Goal: Information Seeking & Learning: Compare options

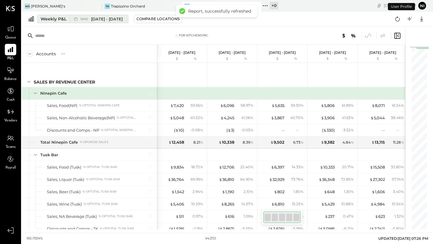
click at [46, 21] on div "Weekly P&L" at bounding box center [54, 19] width 26 height 6
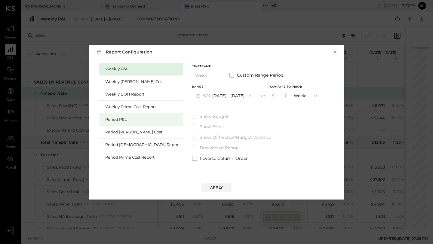
click at [112, 119] on div "Period P&L" at bounding box center [142, 120] width 75 height 6
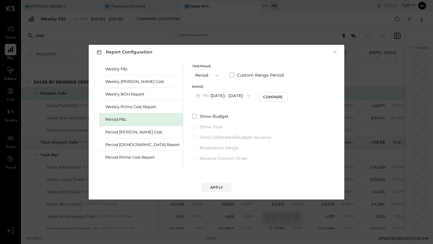
click at [246, 94] on icon "button" at bounding box center [248, 96] width 5 height 5
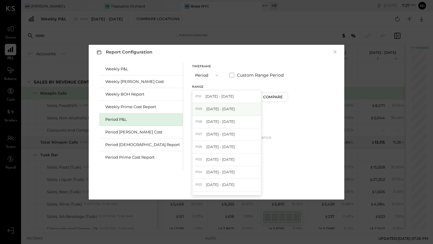
click at [224, 109] on div "P09 [DATE] - [DATE]" at bounding box center [226, 109] width 69 height 13
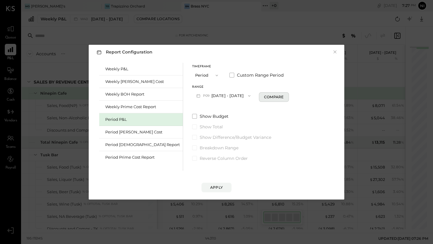
click at [264, 95] on div "Compare" at bounding box center [274, 96] width 20 height 5
click at [283, 96] on icon "button" at bounding box center [285, 96] width 4 height 4
type input "*"
click at [211, 186] on div "Apply" at bounding box center [216, 187] width 13 height 5
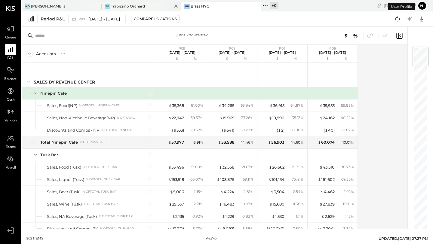
click at [134, 5] on div "Trapizzino Orchard" at bounding box center [128, 6] width 34 height 5
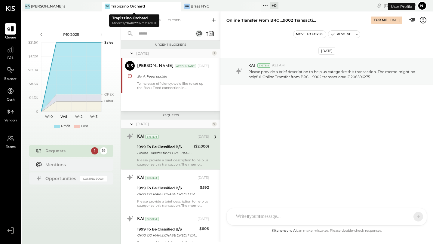
scroll to position [6, 0]
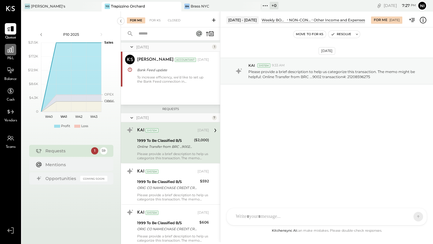
click at [12, 51] on icon at bounding box center [11, 50] width 8 height 8
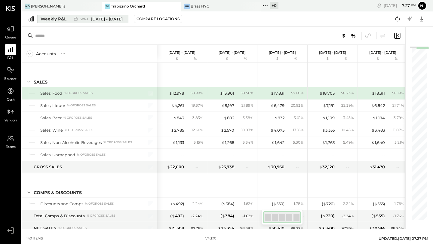
click at [58, 18] on div "Weekly P&L" at bounding box center [54, 19] width 26 height 6
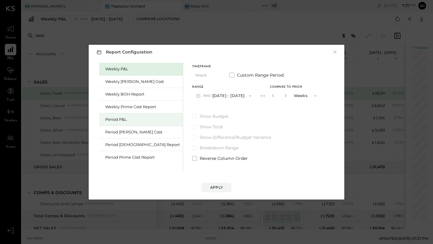
click at [121, 118] on div "Period P&L" at bounding box center [142, 120] width 75 height 6
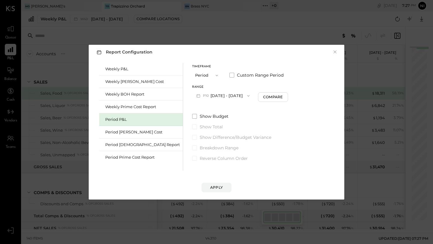
click at [228, 94] on button "P10 [DATE] - [DATE]" at bounding box center [223, 95] width 62 height 11
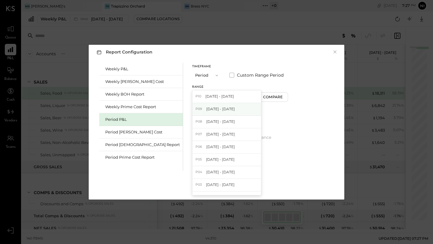
click at [223, 110] on div "P09 [DATE] - [DATE]" at bounding box center [226, 109] width 69 height 13
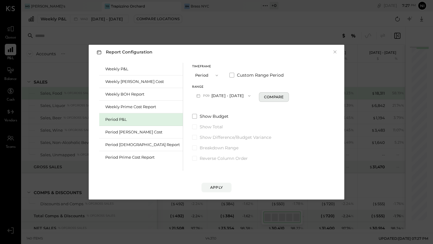
click at [264, 98] on div "Compare" at bounding box center [274, 96] width 20 height 5
click at [283, 96] on icon "button" at bounding box center [285, 96] width 4 height 4
type input "*"
click at [215, 188] on div "Apply" at bounding box center [216, 187] width 13 height 5
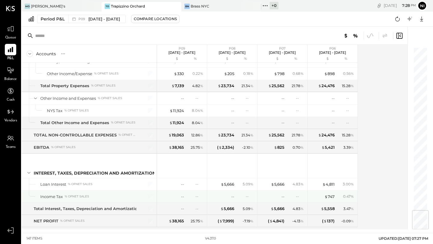
scroll to position [1388, 0]
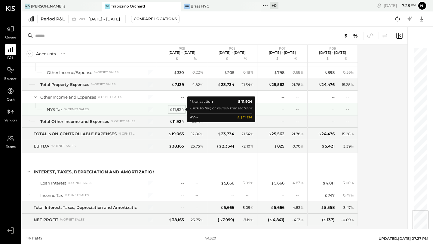
click at [176, 110] on div "$ 11,924" at bounding box center [177, 110] width 14 height 6
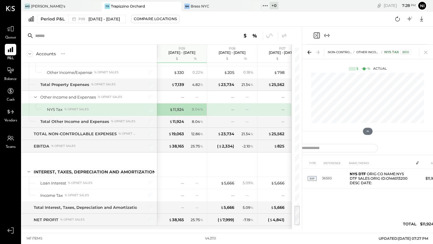
click at [329, 33] on icon "Expand panel (e)" at bounding box center [326, 35] width 7 height 7
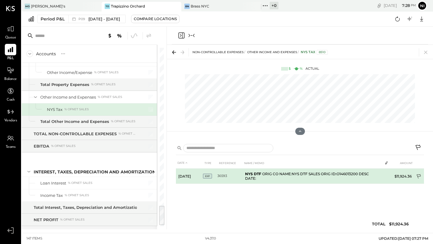
click at [420, 174] on icon at bounding box center [419, 176] width 4 height 5
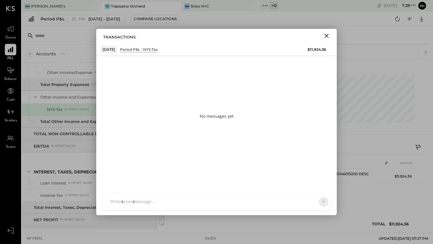
click at [149, 199] on div at bounding box center [216, 202] width 231 height 17
click at [306, 204] on button at bounding box center [312, 201] width 22 height 9
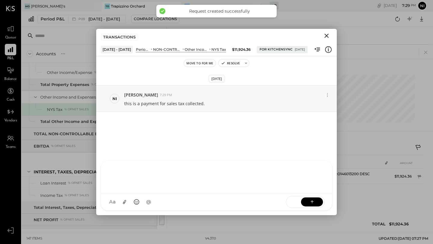
click at [324, 34] on icon "Close" at bounding box center [326, 35] width 7 height 7
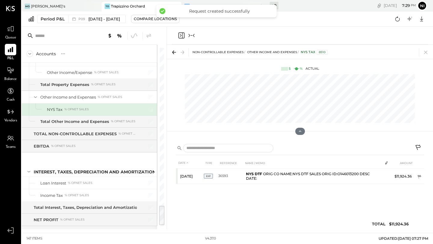
click at [191, 36] on icon "Collapse panel (e)" at bounding box center [191, 35] width 7 height 7
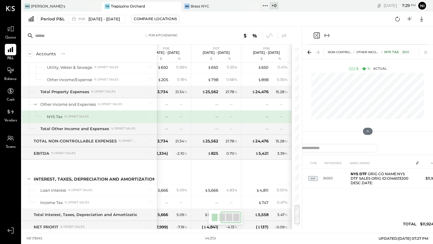
click at [327, 34] on icon "Expand panel (e)" at bounding box center [326, 35] width 7 height 7
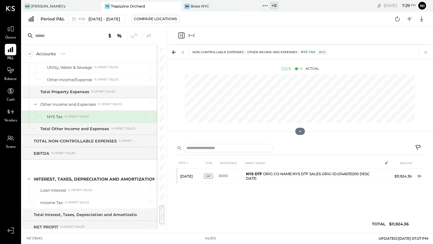
click at [192, 36] on icon "Collapse panel (e)" at bounding box center [191, 35] width 7 height 7
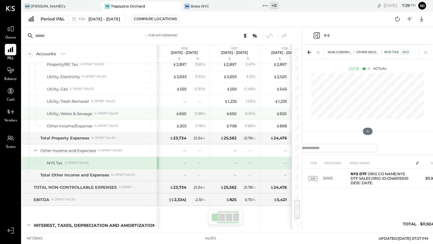
scroll to position [0, 47]
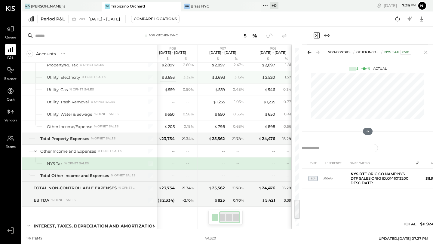
click at [169, 80] on div "$ 3,693" at bounding box center [167, 78] width 13 height 6
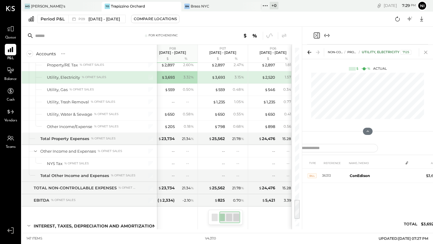
click at [425, 51] on icon at bounding box center [426, 52] width 8 height 8
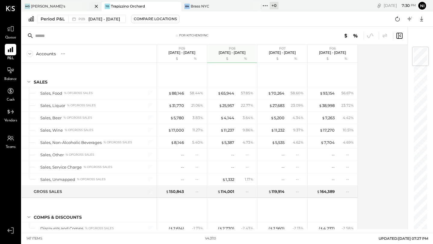
click at [69, 5] on div "[PERSON_NAME]'s" at bounding box center [57, 6] width 71 height 5
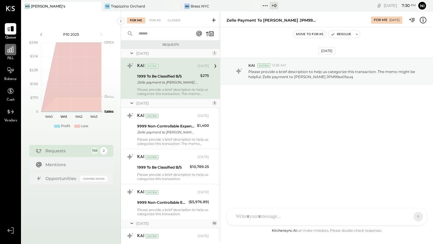
click at [13, 53] on icon at bounding box center [11, 50] width 8 height 8
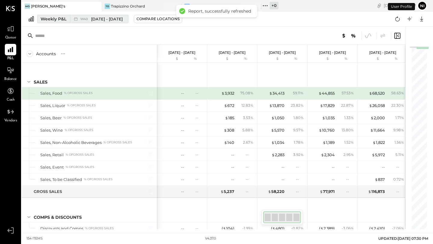
click at [63, 18] on div "Weekly P&L" at bounding box center [54, 19] width 26 height 6
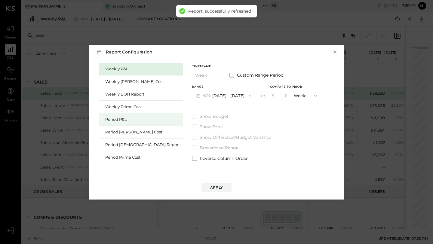
click at [115, 116] on div "Period P&L" at bounding box center [141, 119] width 84 height 13
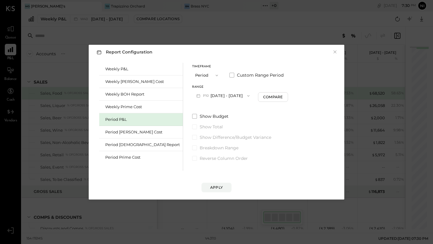
click at [192, 96] on button "P10 [DATE] - [DATE]" at bounding box center [223, 95] width 62 height 11
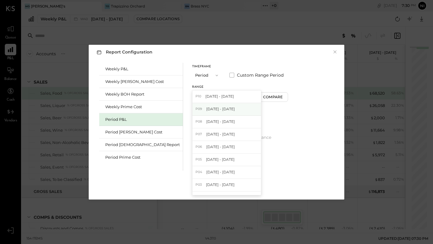
click at [206, 111] on span "[DATE] - [DATE]" at bounding box center [220, 108] width 29 height 5
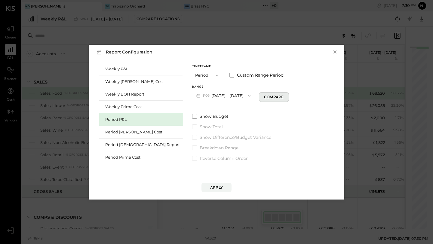
click at [264, 97] on div "Compare" at bounding box center [274, 96] width 20 height 5
click at [283, 96] on icon "button" at bounding box center [285, 96] width 4 height 4
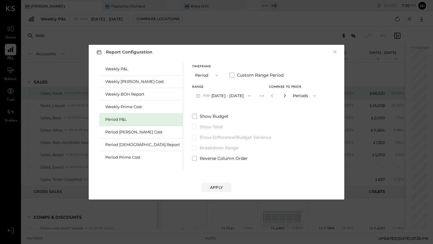
type input "*"
click at [220, 188] on div "Apply" at bounding box center [216, 187] width 13 height 5
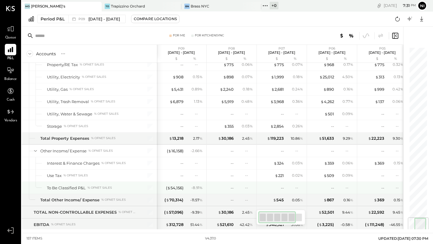
scroll to position [1445, 0]
click at [177, 188] on div "( $ 54,156 )" at bounding box center [174, 188] width 17 height 6
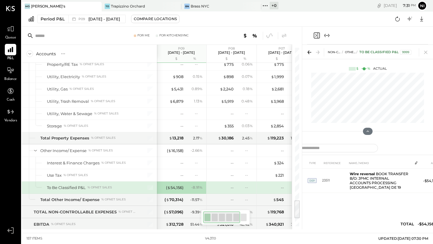
click at [326, 36] on icon "Expand panel (e)" at bounding box center [326, 35] width 7 height 7
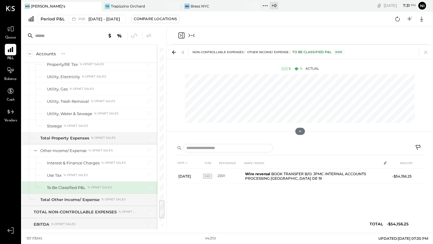
click at [189, 35] on icon "Collapse panel (e)" at bounding box center [190, 35] width 2 height 3
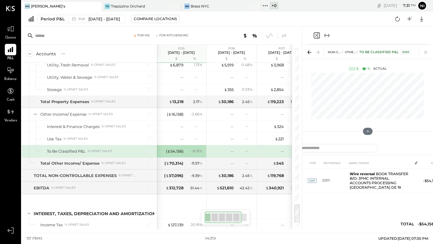
scroll to position [1486, 0]
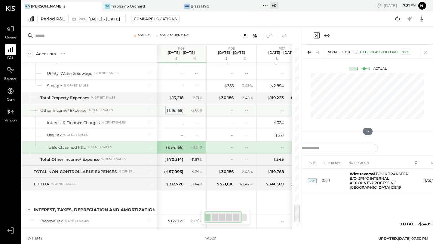
click at [176, 111] on div "( $ 16,158 )" at bounding box center [175, 111] width 17 height 6
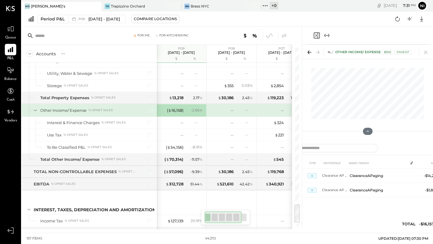
click at [328, 35] on icon "Expand panel (e)" at bounding box center [326, 35] width 7 height 7
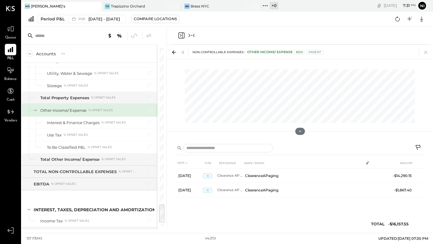
click at [192, 38] on icon "Collapse panel (e)" at bounding box center [191, 35] width 7 height 7
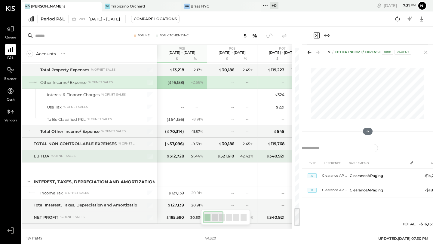
scroll to position [1520, 0]
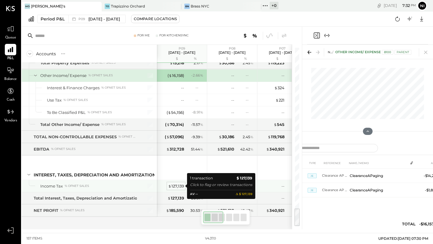
click at [174, 186] on div "$ 127,139" at bounding box center [176, 186] width 16 height 6
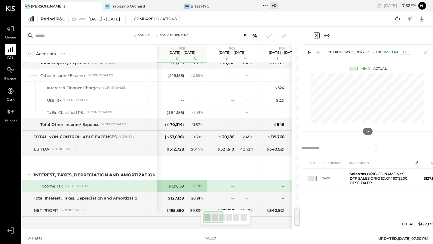
click at [329, 33] on icon "Expand panel (e)" at bounding box center [326, 35] width 7 height 7
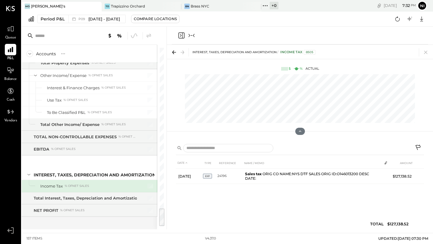
click at [189, 36] on icon "Collapse panel (e)" at bounding box center [191, 35] width 7 height 7
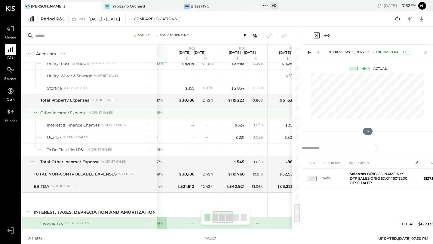
scroll to position [0, 70]
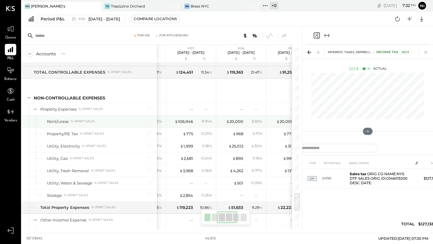
click at [190, 126] on div "$ 106,946 9.74 %" at bounding box center [191, 121] width 45 height 12
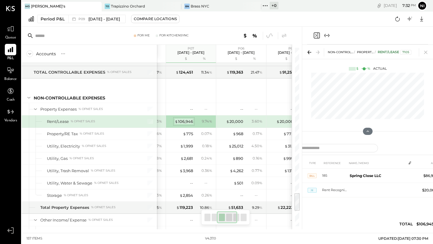
click at [188, 120] on div "$ 106,946" at bounding box center [184, 122] width 18 height 6
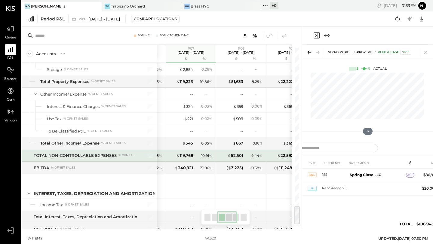
scroll to position [1486, 0]
